Goal: Transaction & Acquisition: Purchase product/service

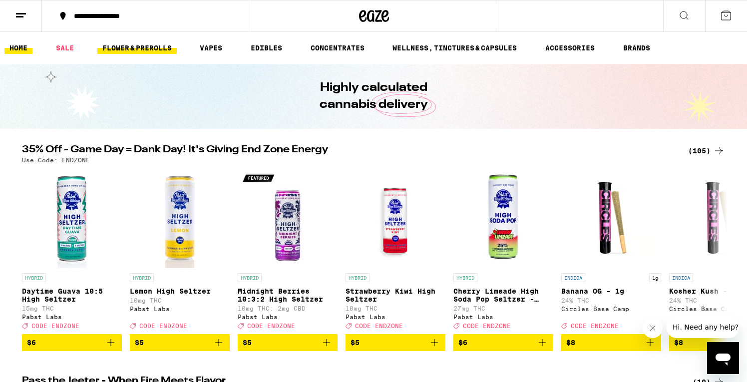
click at [145, 47] on link "FLOWER & PREROLLS" at bounding box center [136, 48] width 79 height 12
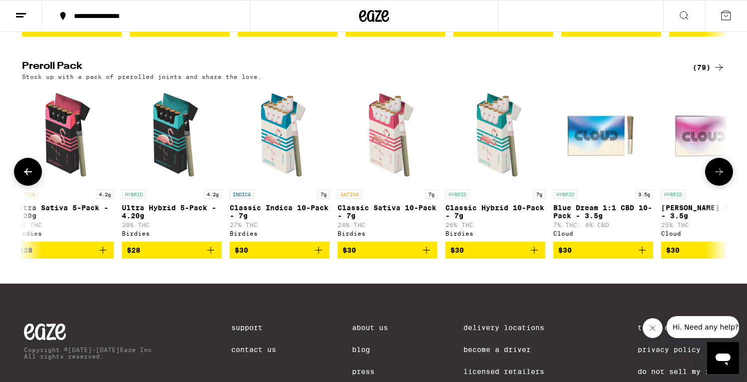
scroll to position [759, 0]
